Goal: Find specific page/section

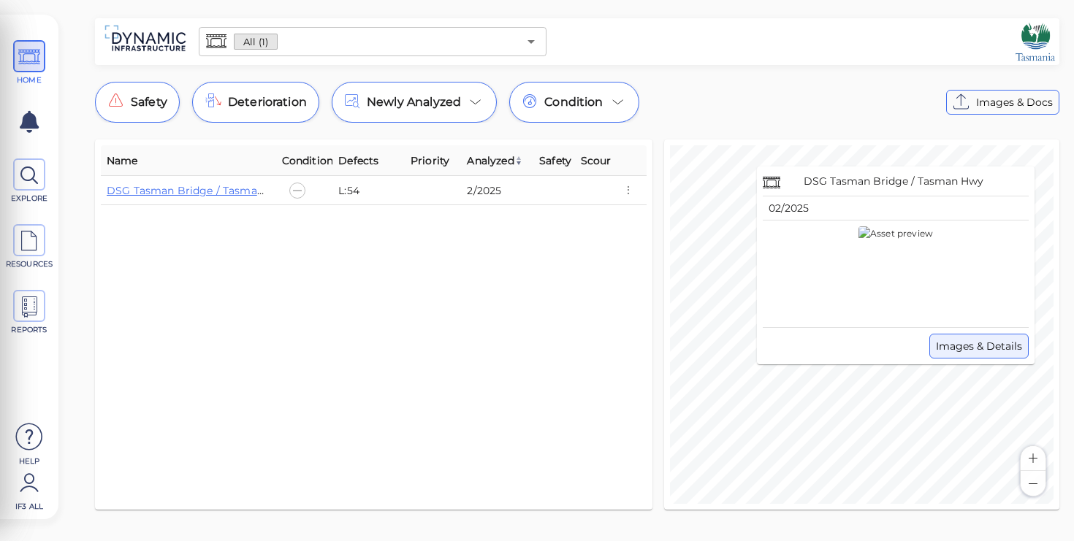
click at [998, 351] on span "Images & Details" at bounding box center [979, 347] width 86 height 18
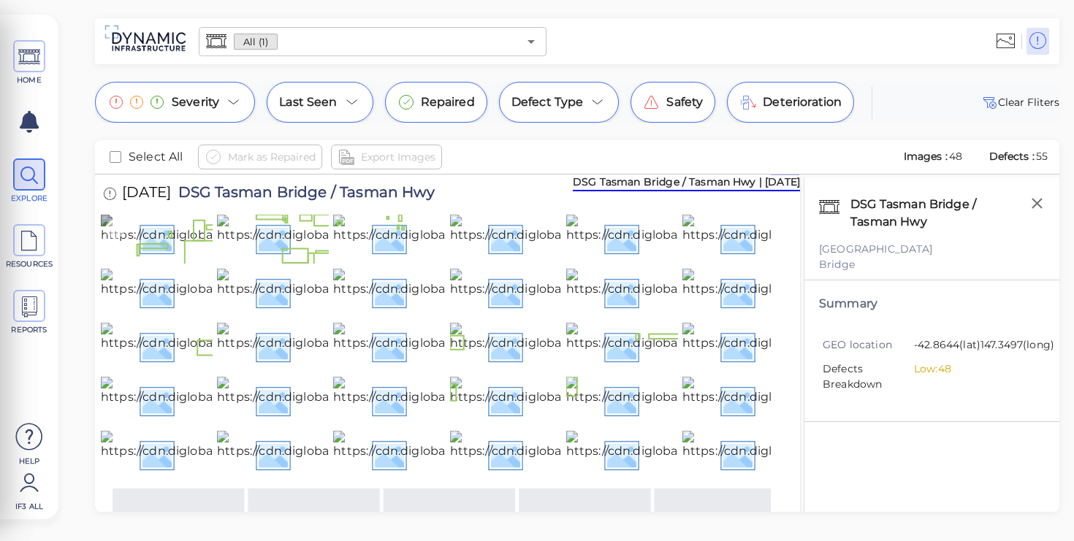
click at [171, 262] on img at bounding box center [260, 238] width 319 height 47
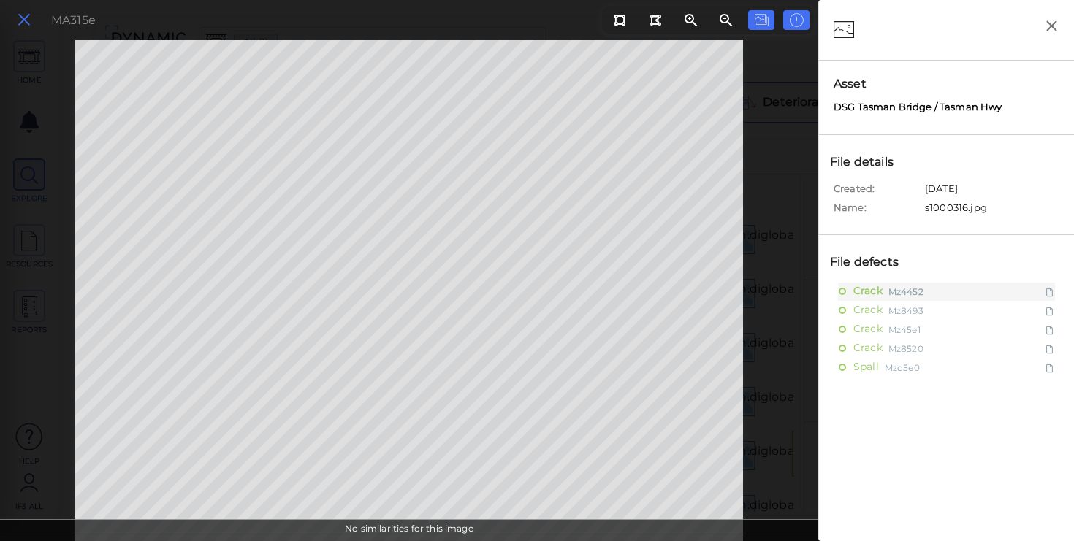
click at [25, 23] on icon at bounding box center [24, 20] width 16 height 20
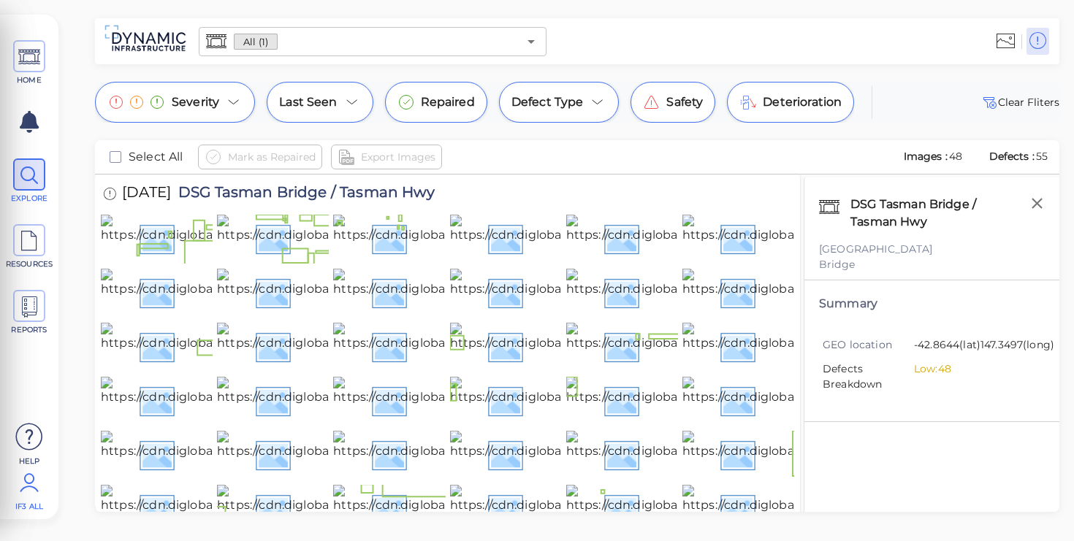
click at [31, 479] on icon at bounding box center [29, 483] width 29 height 44
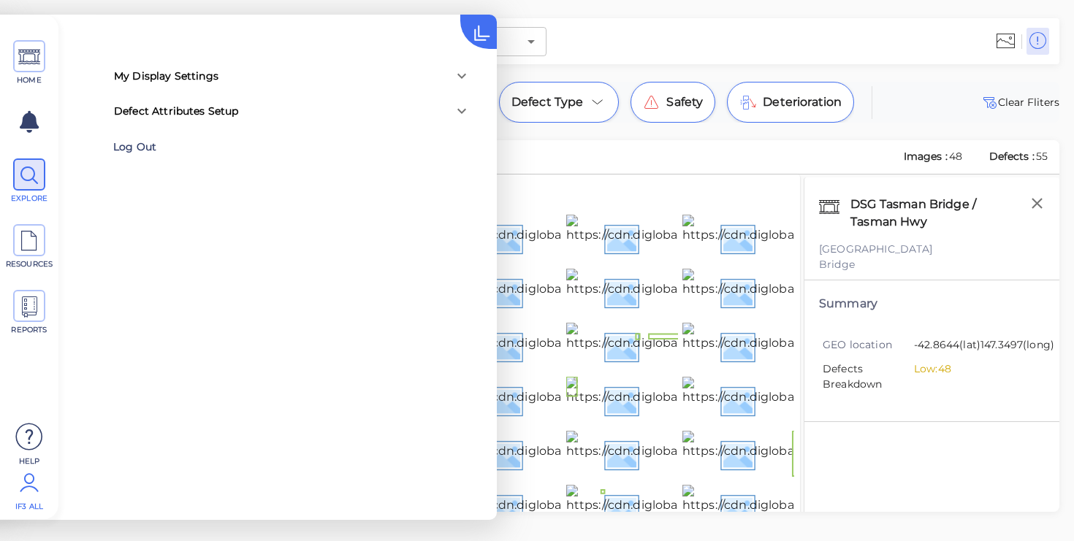
click at [146, 148] on div "Log Out" at bounding box center [208, 147] width 190 height 23
